Goal: Obtain resource: Download file/media

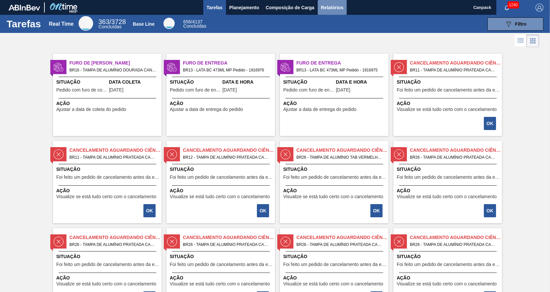
click at [336, 11] on span "Relatórios" at bounding box center [332, 8] width 22 height 8
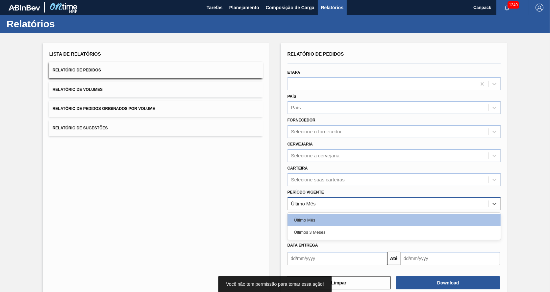
click at [338, 201] on div "Último Mês" at bounding box center [388, 204] width 201 height 10
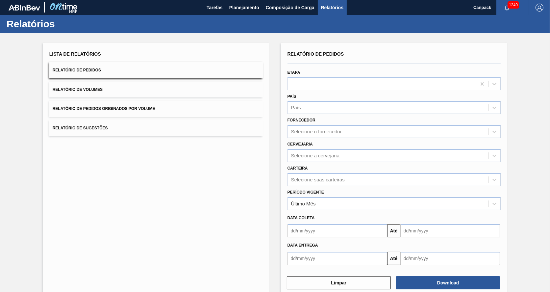
click at [217, 224] on div "Lista de Relatórios Relatório de Pedidos Relatório de Volumes Relatório de Pedi…" at bounding box center [156, 169] width 227 height 253
click at [322, 232] on input "text" at bounding box center [337, 230] width 100 height 13
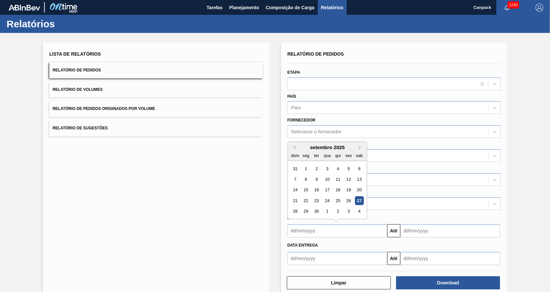
click at [359, 197] on div "27" at bounding box center [358, 200] width 9 height 9
type input "[DATE]"
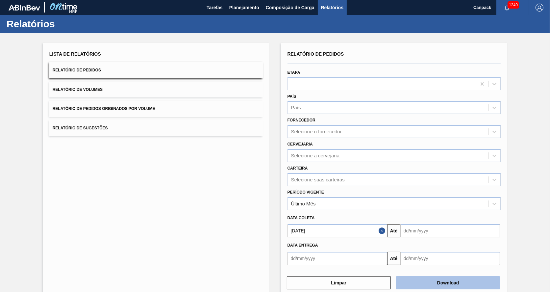
drag, startPoint x: 424, startPoint y: 273, endPoint x: 422, endPoint y: 281, distance: 8.2
click at [422, 281] on div "Limpar Download" at bounding box center [394, 282] width 219 height 16
click at [422, 281] on button "Download" at bounding box center [448, 282] width 104 height 13
